Goal: Browse casually

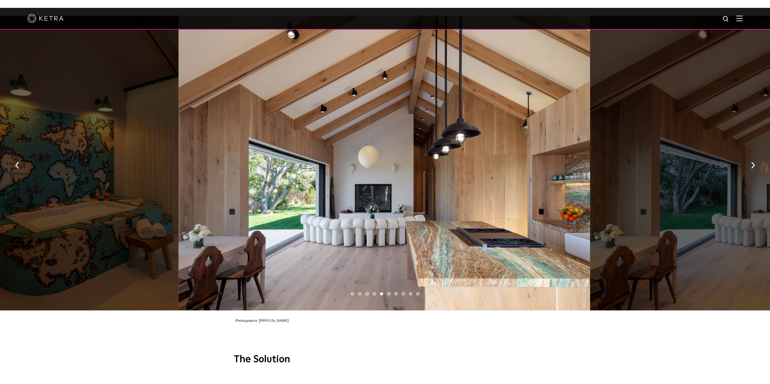
scroll to position [847, 0]
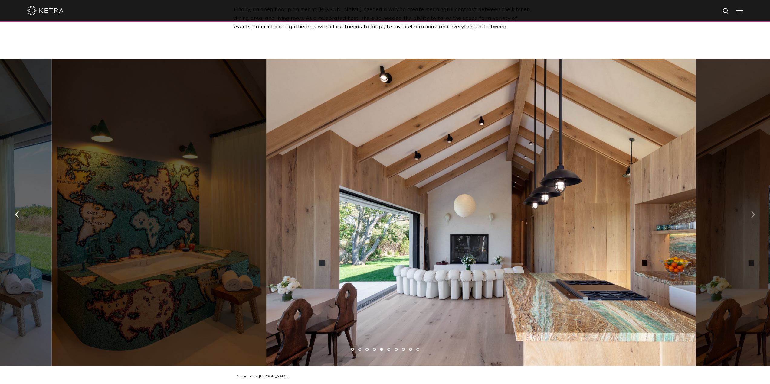
click at [755, 208] on button "button" at bounding box center [752, 213] width 13 height 21
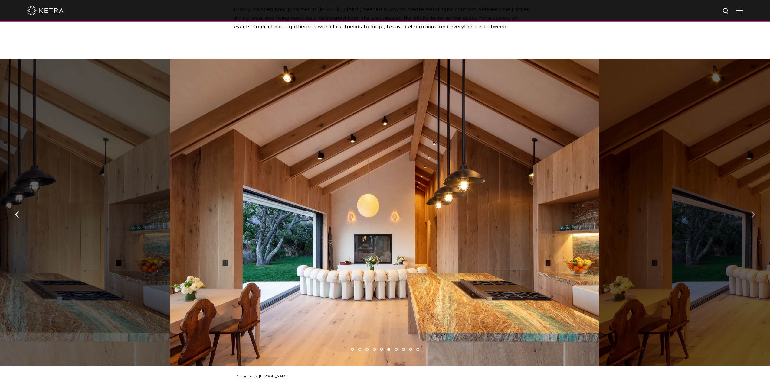
click at [755, 208] on button "button" at bounding box center [752, 213] width 13 height 21
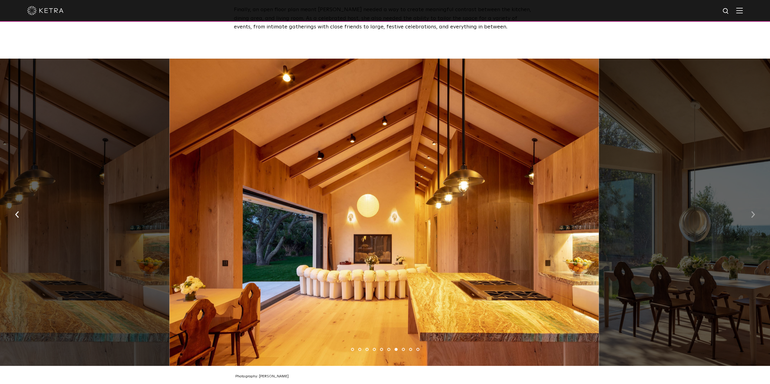
click at [755, 208] on button "button" at bounding box center [752, 213] width 13 height 21
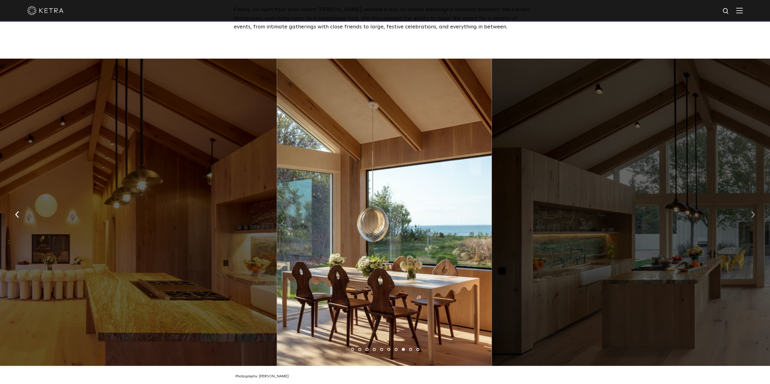
click at [755, 208] on button "button" at bounding box center [752, 213] width 13 height 21
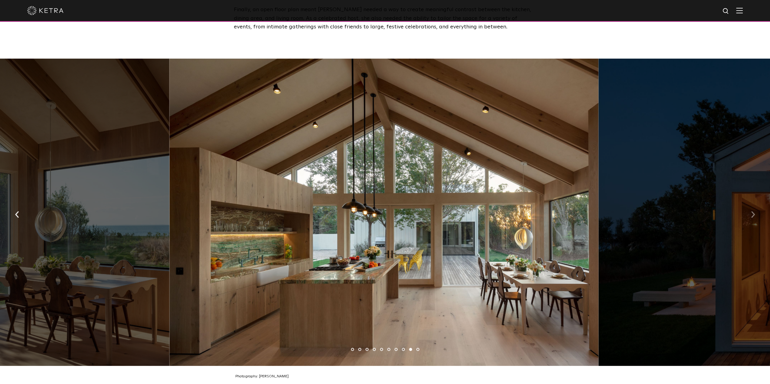
click at [755, 208] on button "button" at bounding box center [752, 213] width 13 height 21
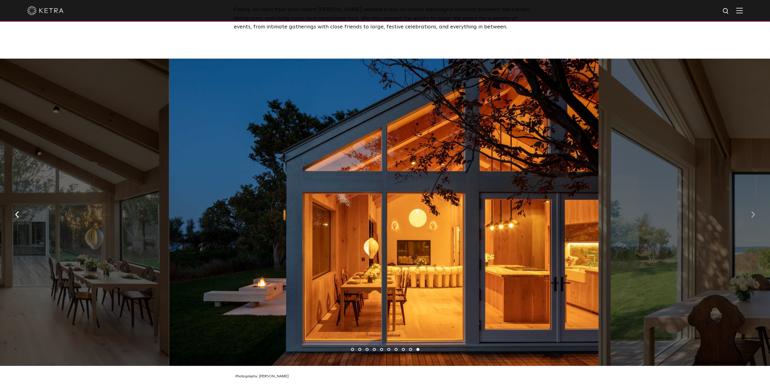
click at [755, 208] on button "button" at bounding box center [752, 213] width 13 height 21
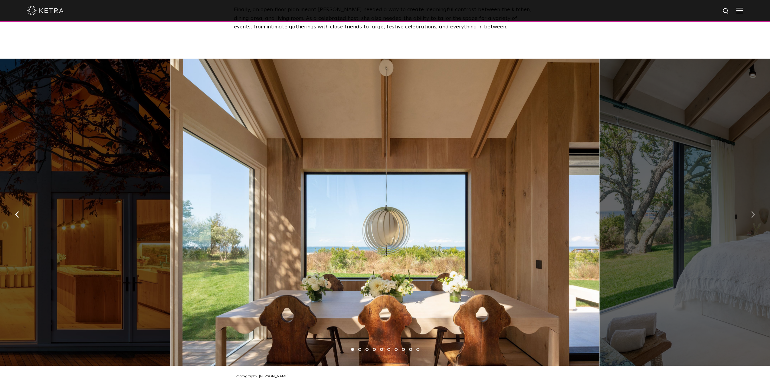
click at [755, 208] on button "button" at bounding box center [752, 213] width 13 height 21
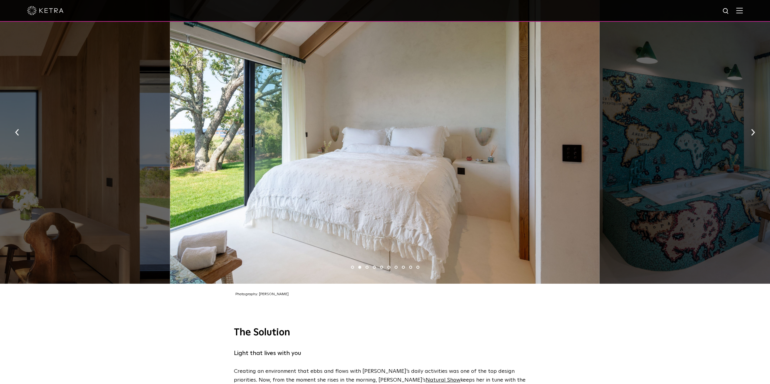
scroll to position [877, 0]
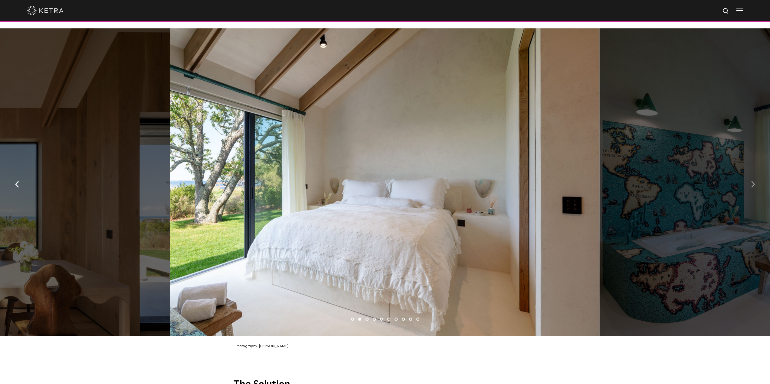
click at [754, 180] on button "button" at bounding box center [752, 183] width 13 height 21
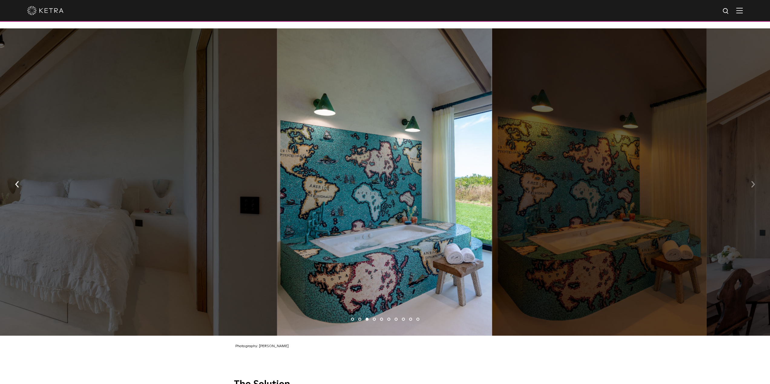
click at [754, 180] on button "button" at bounding box center [752, 183] width 13 height 21
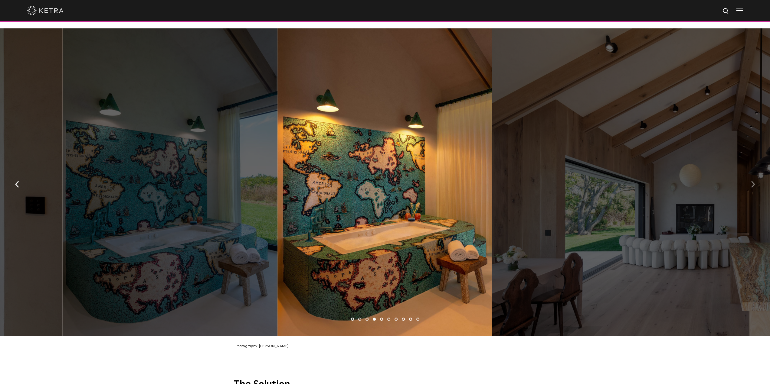
click at [753, 181] on img "button" at bounding box center [752, 184] width 4 height 7
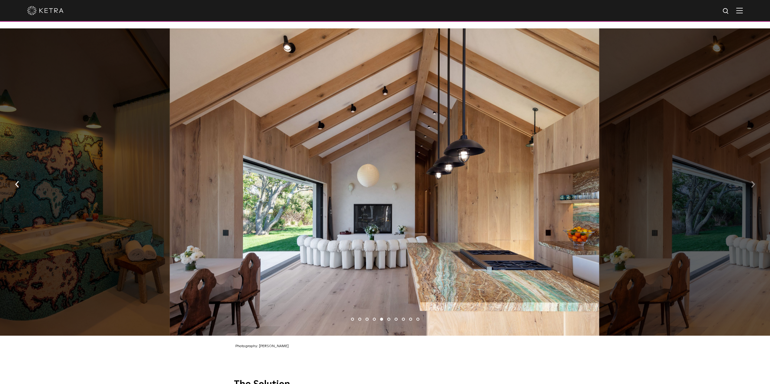
click at [754, 183] on img "button" at bounding box center [752, 184] width 4 height 7
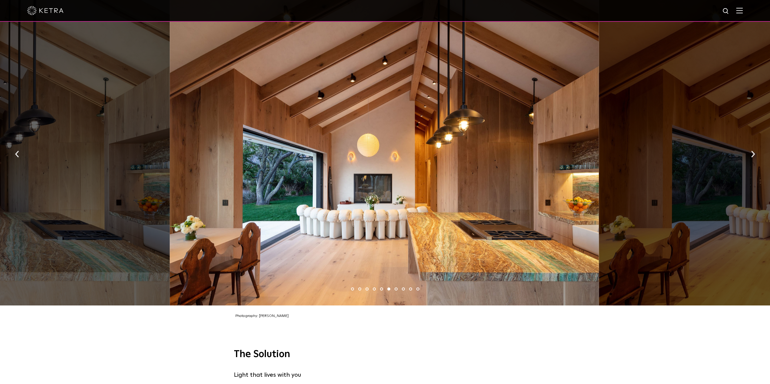
scroll to position [847, 0]
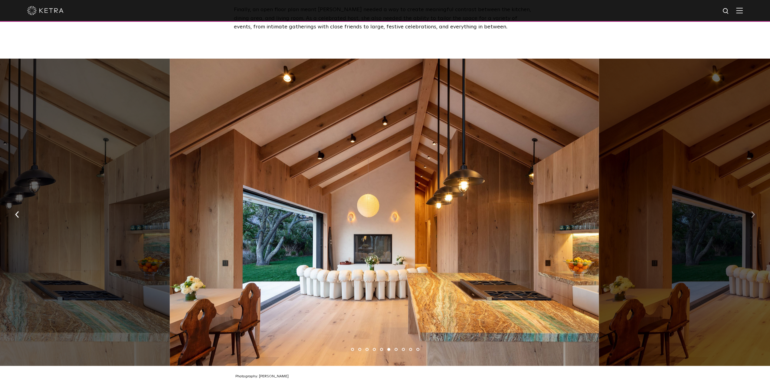
click at [751, 213] on img "button" at bounding box center [752, 214] width 4 height 7
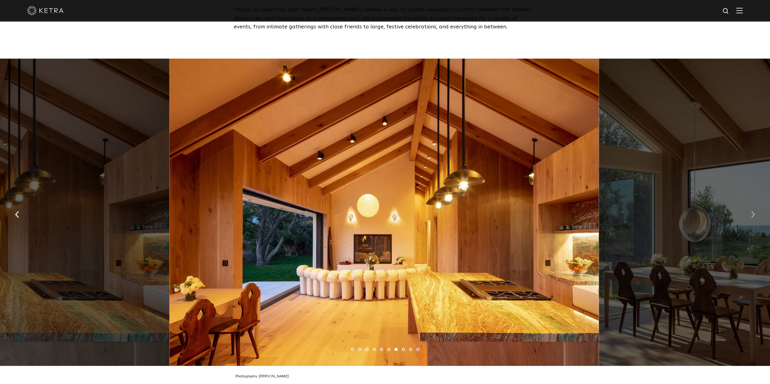
click at [751, 213] on img "button" at bounding box center [752, 214] width 4 height 7
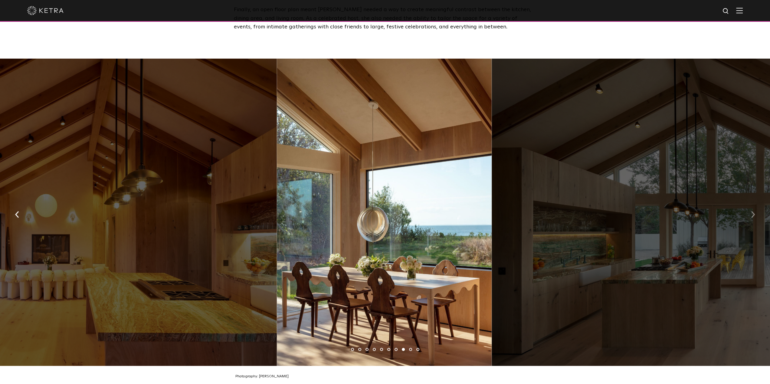
click at [751, 213] on img "button" at bounding box center [752, 214] width 4 height 7
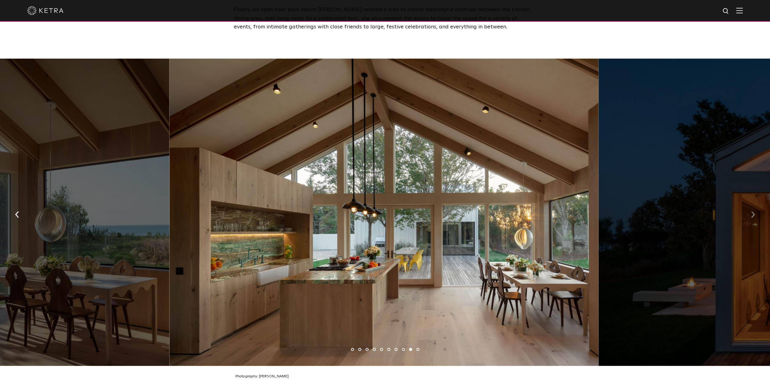
click at [751, 213] on img "button" at bounding box center [752, 214] width 4 height 7
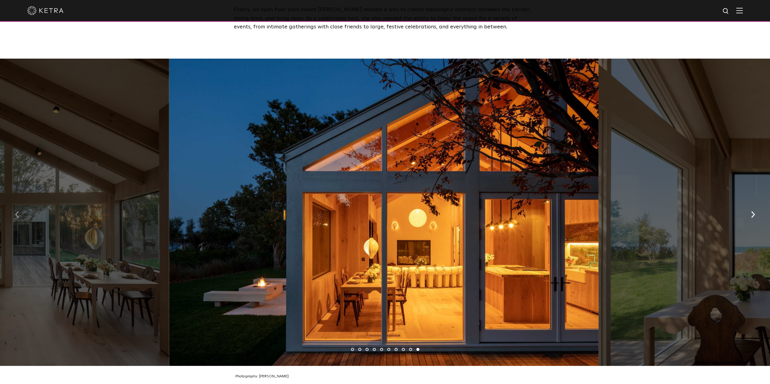
click at [14, 211] on button "button" at bounding box center [17, 213] width 13 height 21
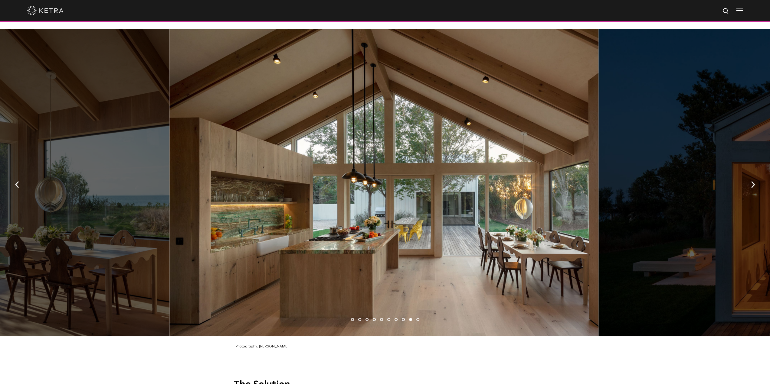
scroll to position [877, 0]
click at [18, 181] on img "button" at bounding box center [17, 184] width 4 height 7
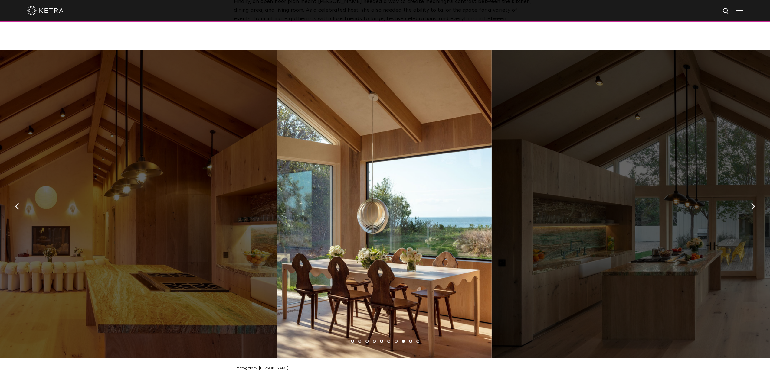
scroll to position [847, 0]
